Goal: Transaction & Acquisition: Obtain resource

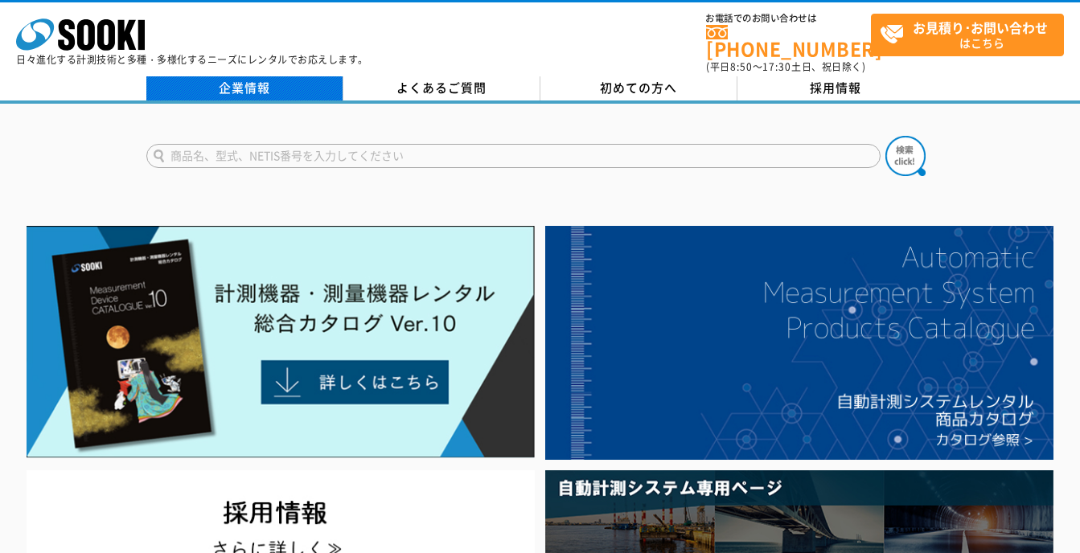
click at [249, 77] on link "企業情報" at bounding box center [244, 88] width 197 height 24
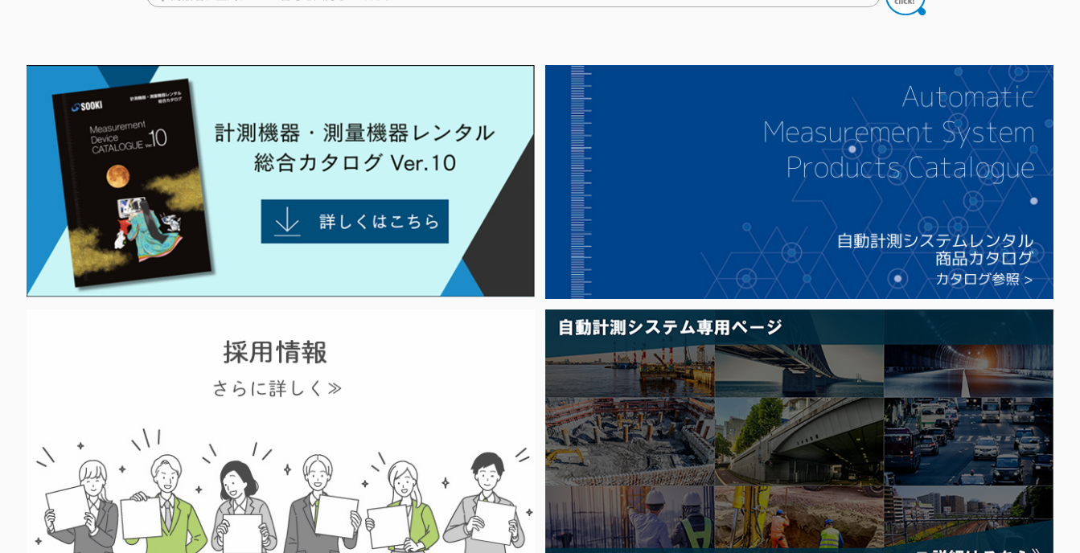
scroll to position [54, 0]
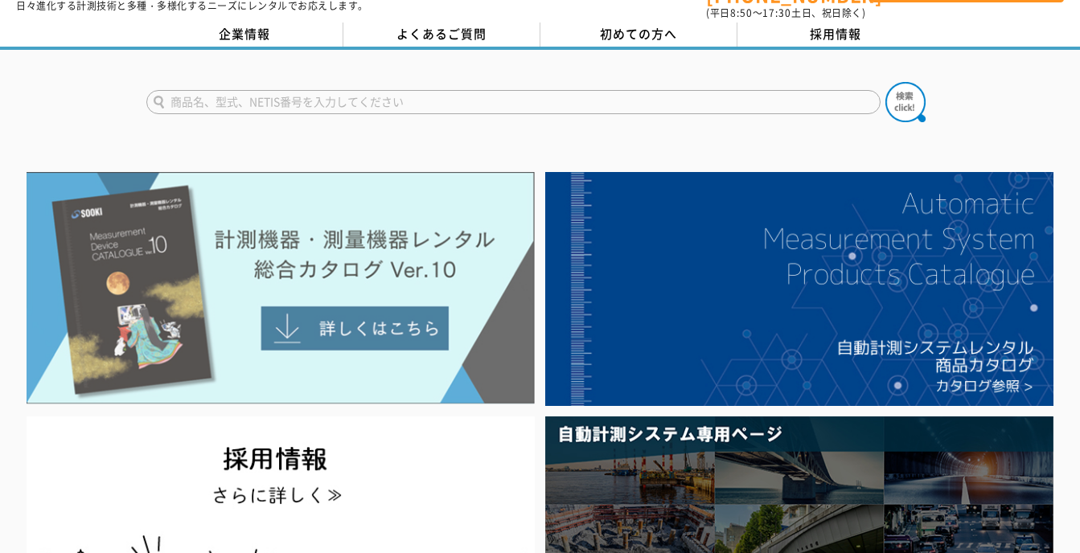
click at [435, 239] on img at bounding box center [281, 288] width 508 height 233
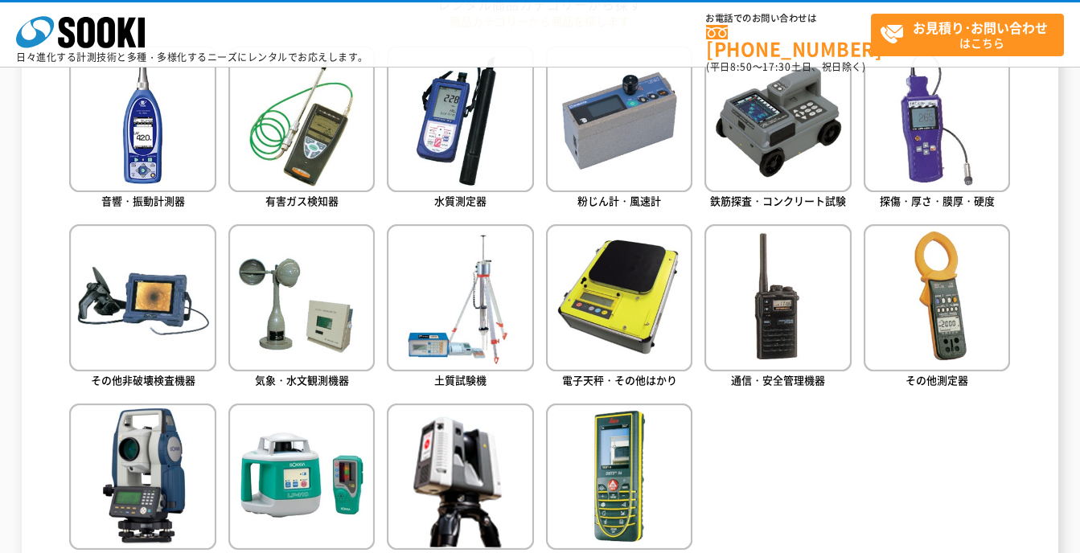
scroll to position [858, 0]
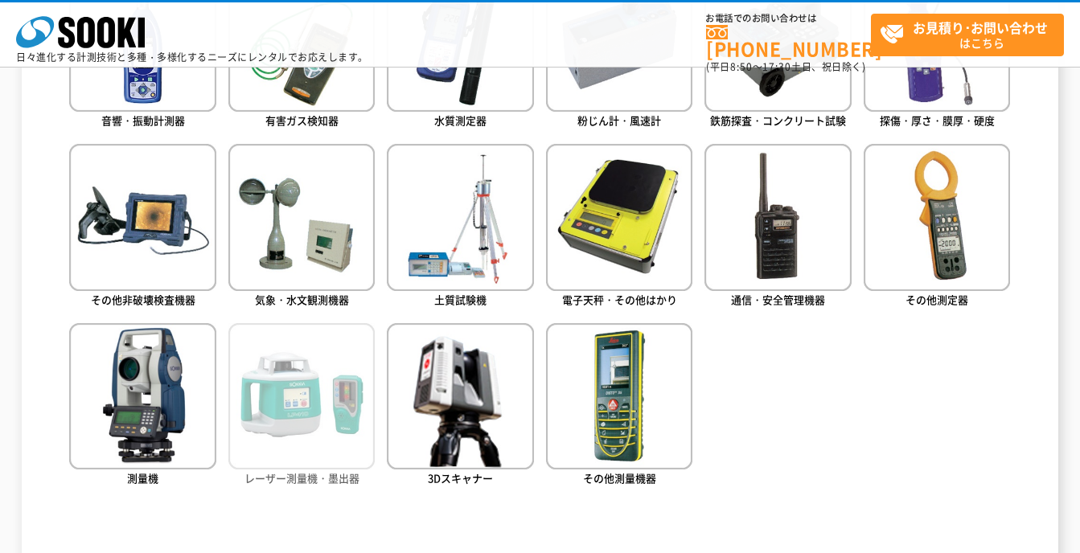
click at [293, 423] on img at bounding box center [301, 396] width 146 height 146
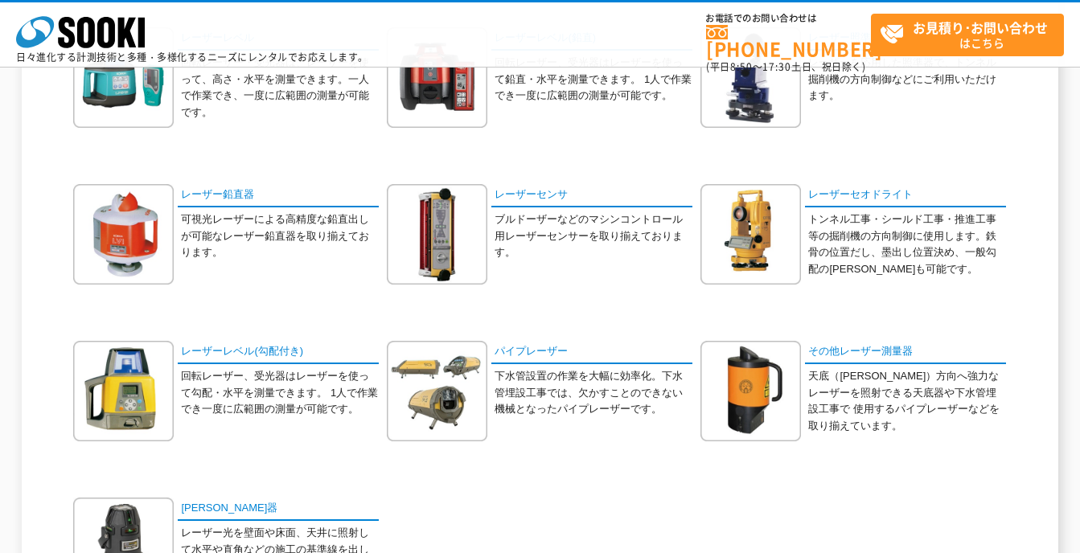
scroll to position [348, 0]
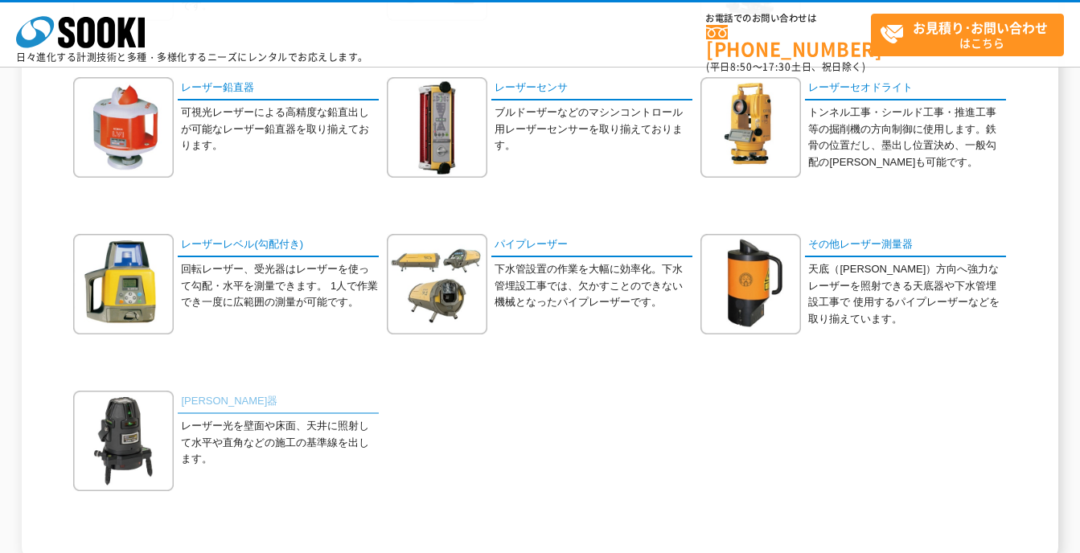
click at [198, 408] on link "墨出器" at bounding box center [278, 402] width 201 height 23
click at [200, 402] on link "墨出器" at bounding box center [278, 402] width 201 height 23
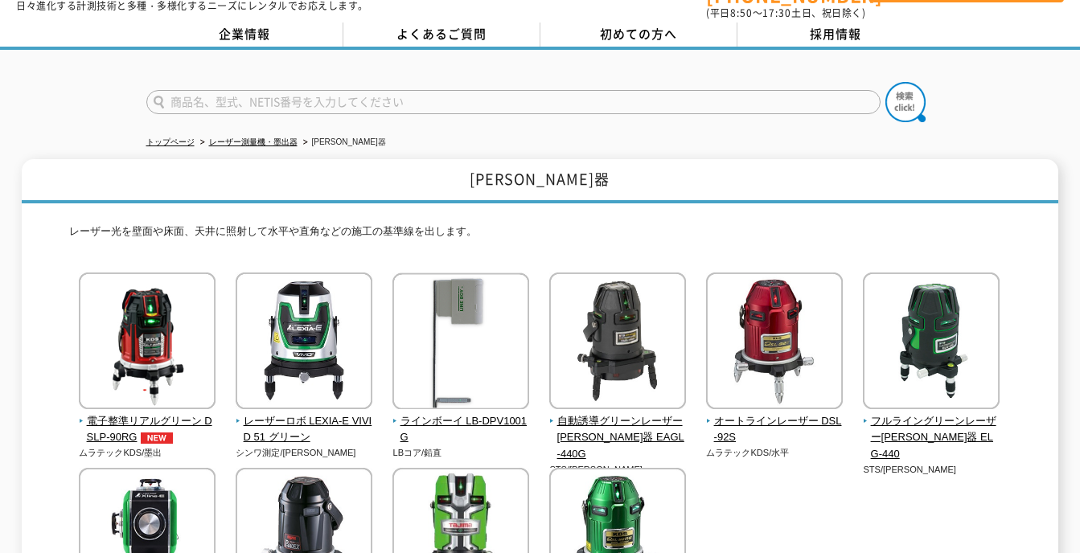
scroll to position [107, 0]
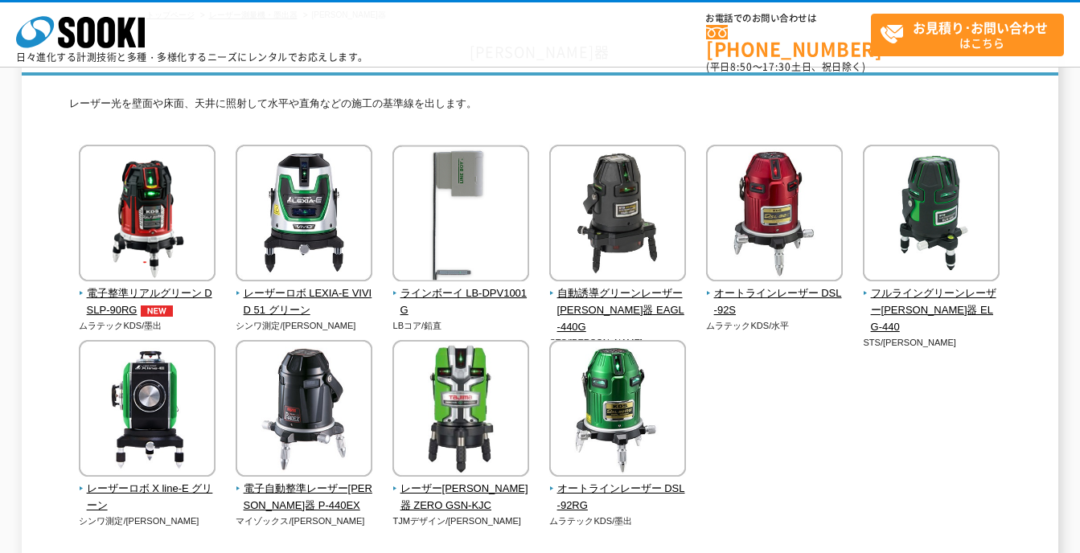
click at [854, 455] on div "電子整準リアルグリーン DSLP-90RG ムラテックKDS/[PERSON_NAME] LBコア/鉛直" at bounding box center [539, 352] width 941 height 415
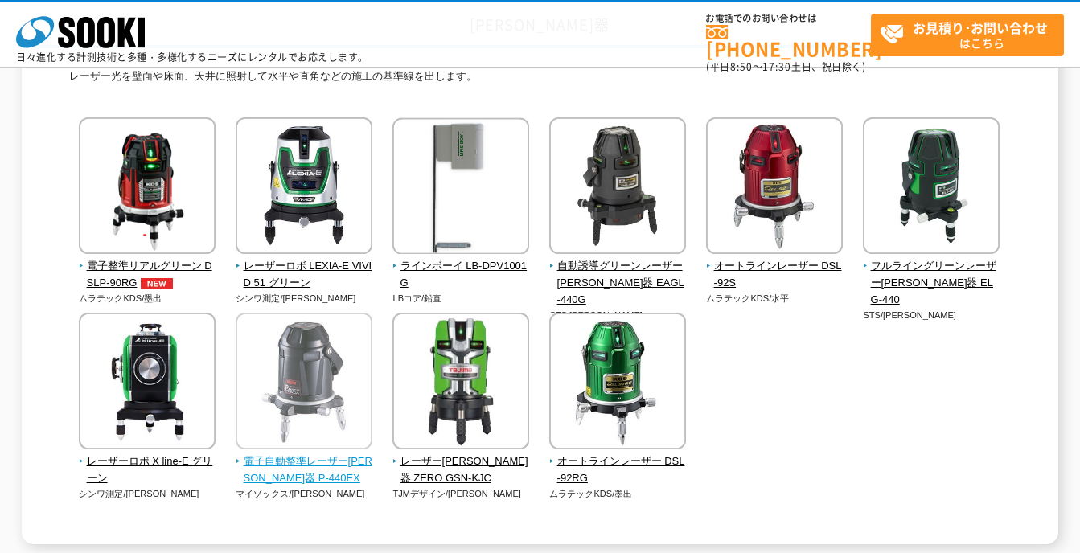
scroll to position [161, 0]
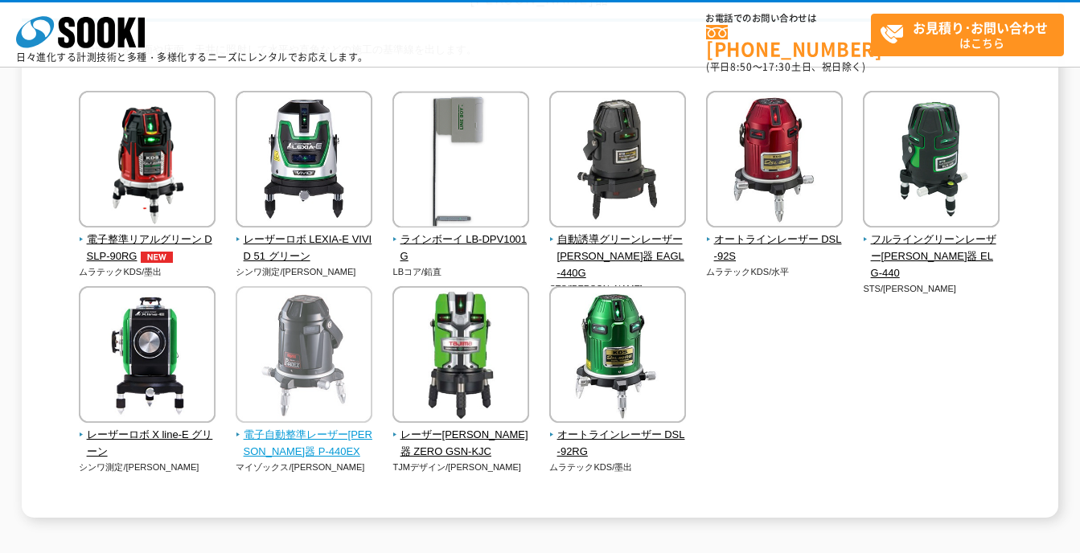
click at [322, 434] on span "電子自動整準レーザー[PERSON_NAME]器 P-440EX" at bounding box center [305, 444] width 138 height 34
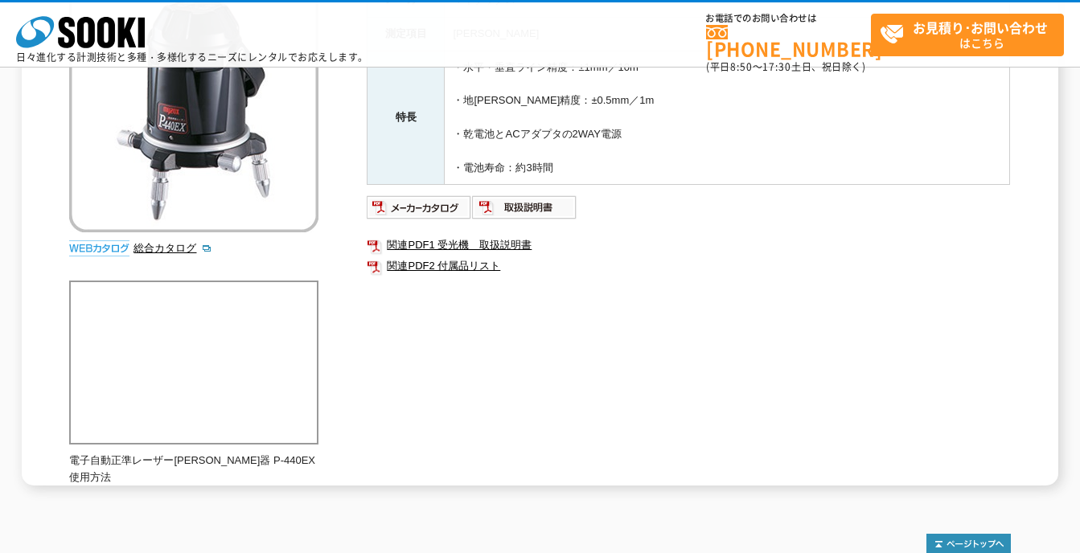
scroll to position [107, 0]
